Goal: Task Accomplishment & Management: Manage account settings

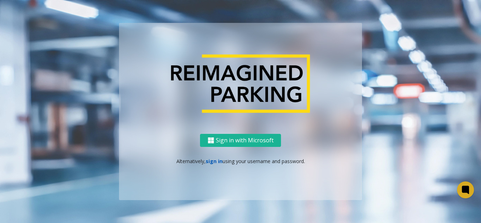
click at [217, 163] on link "sign in" at bounding box center [213, 161] width 17 height 7
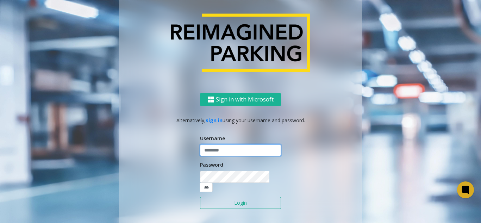
type input "*******"
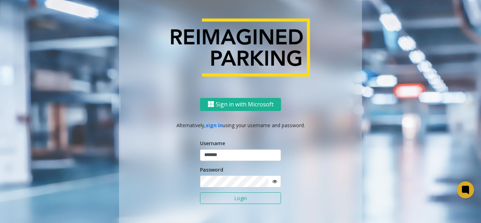
click at [228, 203] on button "Login" at bounding box center [240, 198] width 81 height 12
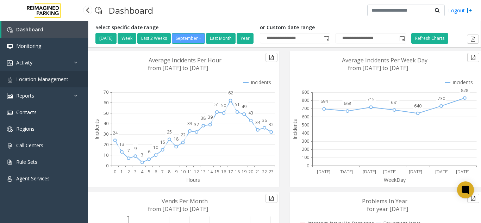
click at [53, 73] on link "Location Management" at bounding box center [44, 79] width 88 height 17
click at [44, 65] on link "Activity" at bounding box center [44, 62] width 88 height 17
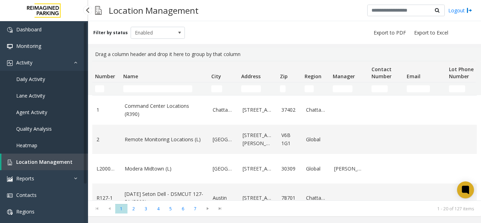
click at [35, 83] on link "Daily Activity" at bounding box center [44, 79] width 88 height 17
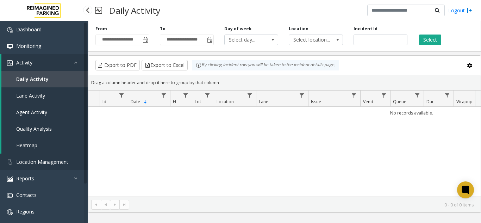
click at [50, 164] on span "Location Management" at bounding box center [42, 161] width 52 height 7
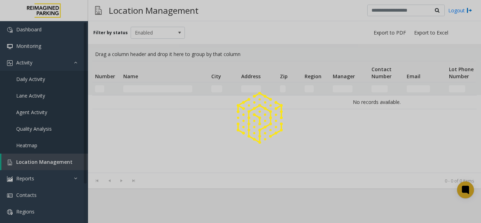
click at [50, 164] on div at bounding box center [240, 111] width 481 height 223
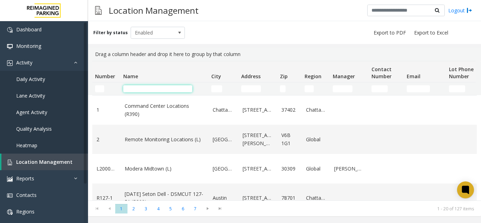
click at [147, 89] on input "Name Filter" at bounding box center [157, 88] width 69 height 7
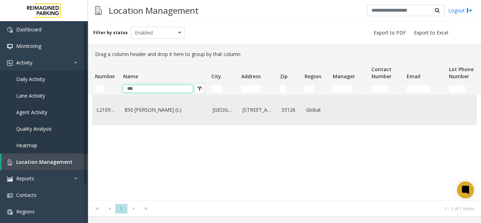
type input "***"
click at [148, 116] on td "850 [PERSON_NAME] (L)" at bounding box center [164, 109] width 88 height 29
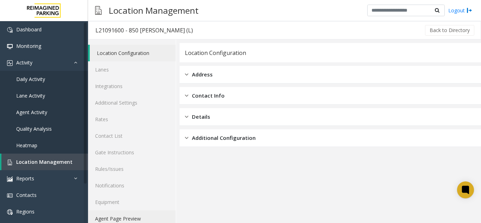
click at [122, 217] on link "Agent Page Preview" at bounding box center [132, 218] width 88 height 17
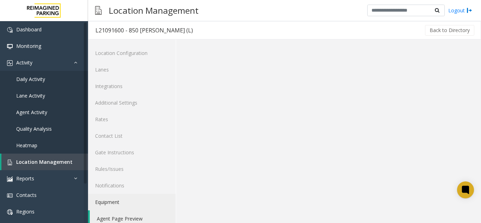
click at [117, 207] on link "Equipment" at bounding box center [132, 202] width 88 height 17
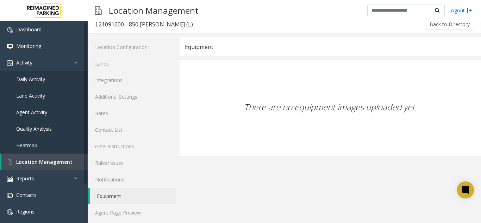
scroll to position [9, 0]
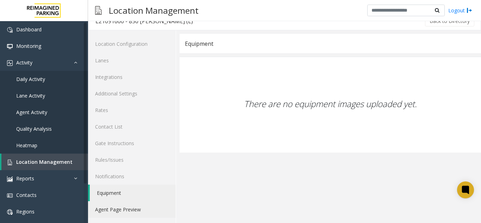
click at [117, 207] on link "Agent Page Preview" at bounding box center [132, 209] width 88 height 17
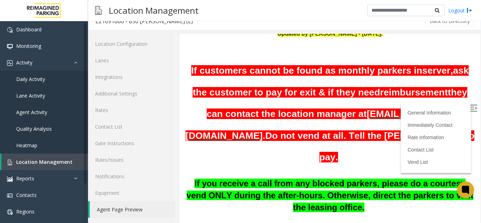
click at [469, 111] on label at bounding box center [474, 109] width 11 height 11
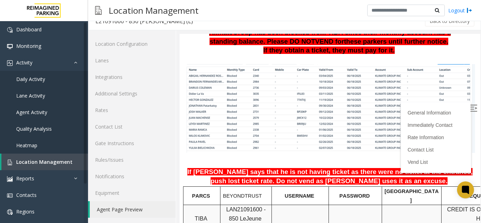
scroll to position [457, 0]
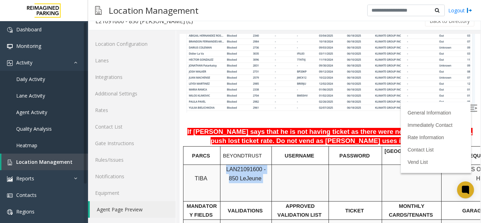
drag, startPoint x: 243, startPoint y: 144, endPoint x: 224, endPoint y: 142, distance: 18.4
click at [224, 165] on p "LAN21091600 - 850 Le Jeune" at bounding box center [246, 174] width 46 height 18
copy p "LAN21091600 - 850 Le Jeune"
click at [59, 163] on span "Location Management" at bounding box center [44, 161] width 56 height 7
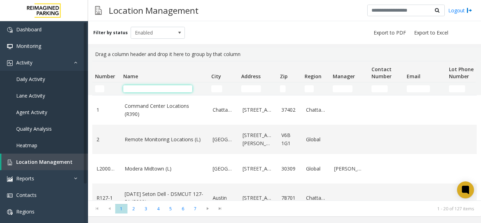
click at [141, 91] on input "Name Filter" at bounding box center [157, 88] width 69 height 7
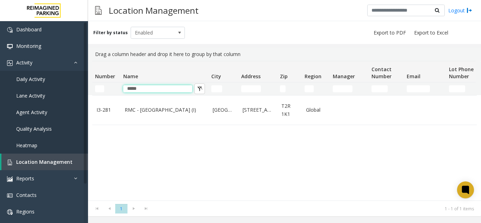
type input "*****"
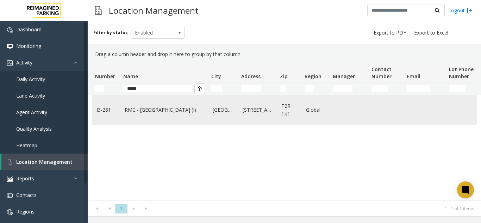
click at [140, 106] on link "RMC - [GEOGRAPHIC_DATA] (I)" at bounding box center [165, 110] width 80 height 8
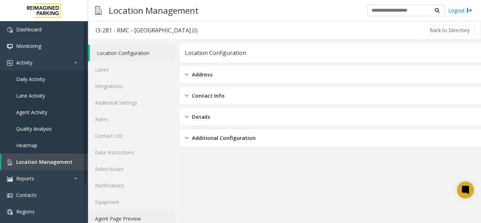
click at [137, 213] on link "Agent Page Preview" at bounding box center [132, 218] width 88 height 17
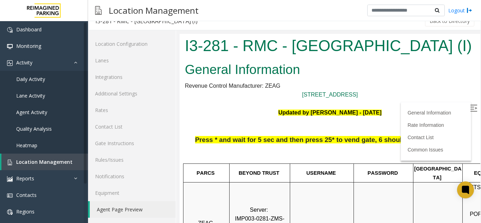
scroll to position [0, 99]
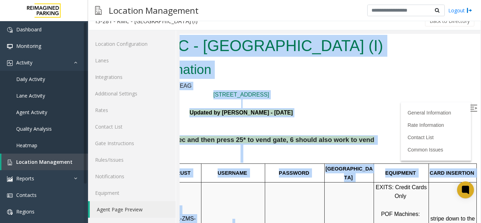
click at [391, 183] on html "I3-281 - RMC - [GEOGRAPHIC_DATA] (I) General Information Revenue Control Manufa…" at bounding box center [241, 128] width 300 height 189
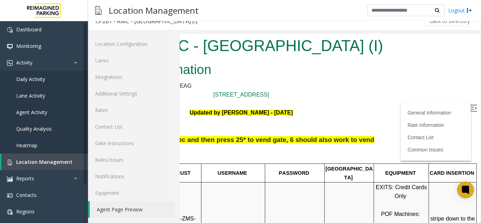
drag, startPoint x: 421, startPoint y: 124, endPoint x: 420, endPoint y: 135, distance: 11.3
click at [391, 124] on html "I3-281 - RMC - [GEOGRAPHIC_DATA] (I) General Information Revenue Control Manufa…" at bounding box center [241, 128] width 300 height 189
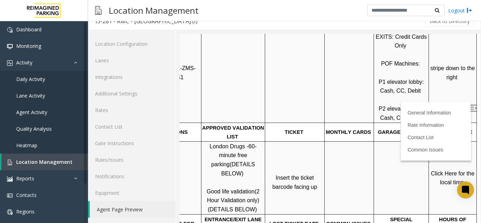
scroll to position [211, 99]
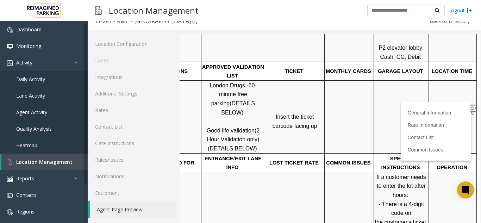
click at [434, 109] on link "Click Here for the local time" at bounding box center [453, 116] width 45 height 15
click at [63, 156] on link "Location Management" at bounding box center [44, 161] width 87 height 17
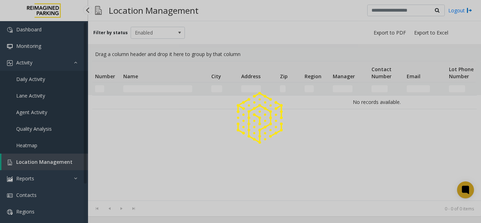
drag, startPoint x: 63, startPoint y: 156, endPoint x: 205, endPoint y: 115, distance: 147.9
click at [63, 156] on div at bounding box center [240, 111] width 481 height 223
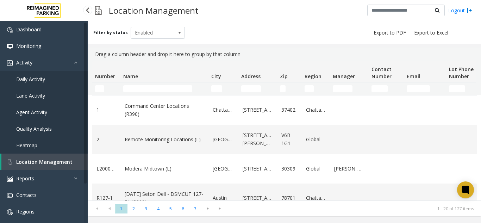
click at [61, 164] on span "Location Management" at bounding box center [44, 161] width 56 height 7
click at [157, 88] on input "Name Filter" at bounding box center [157, 88] width 69 height 7
type input "*****"
